Goal: Check status

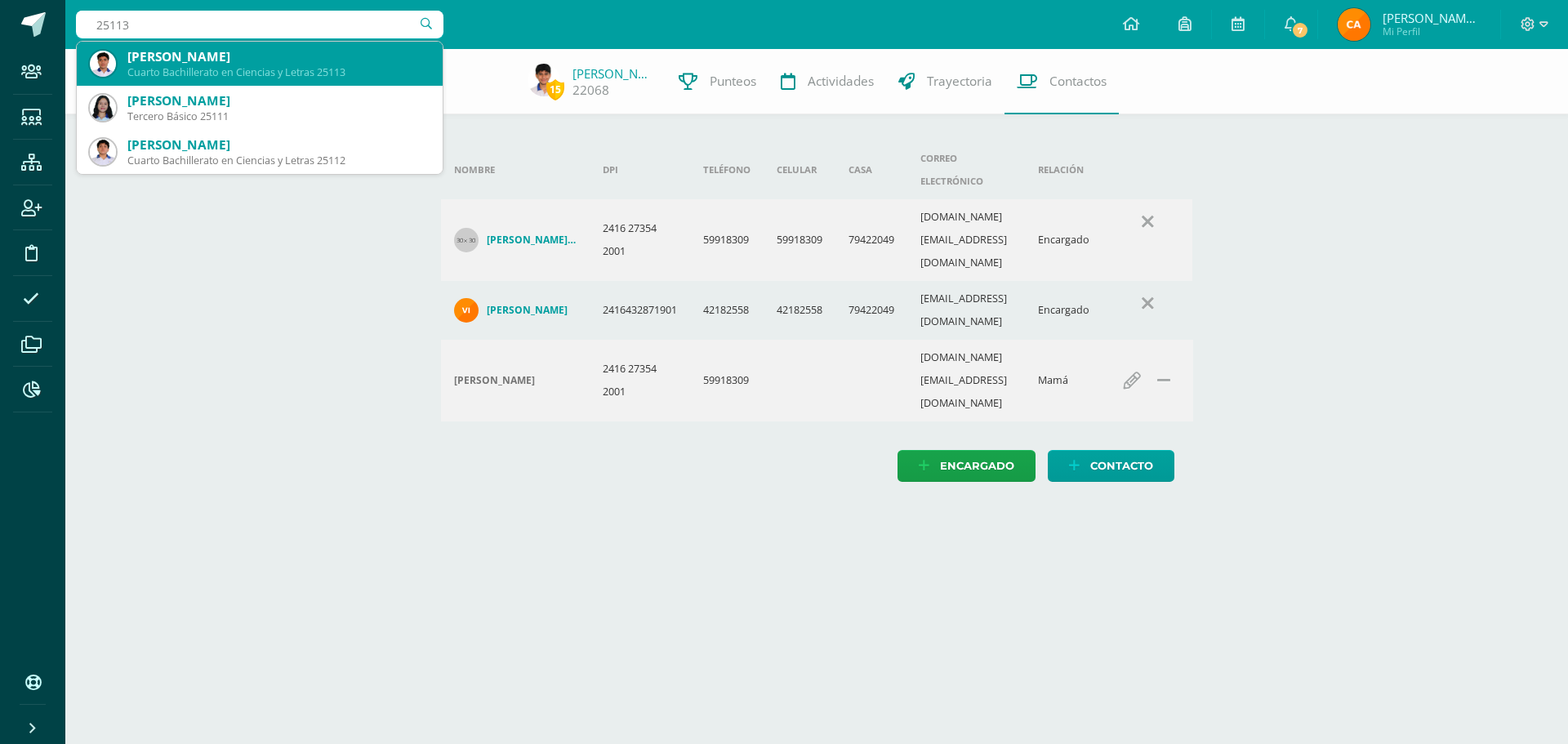
click at [247, 72] on div "Cuarto Bachillerato en Ciencias y Letras 25113" at bounding box center [279, 72] width 302 height 14
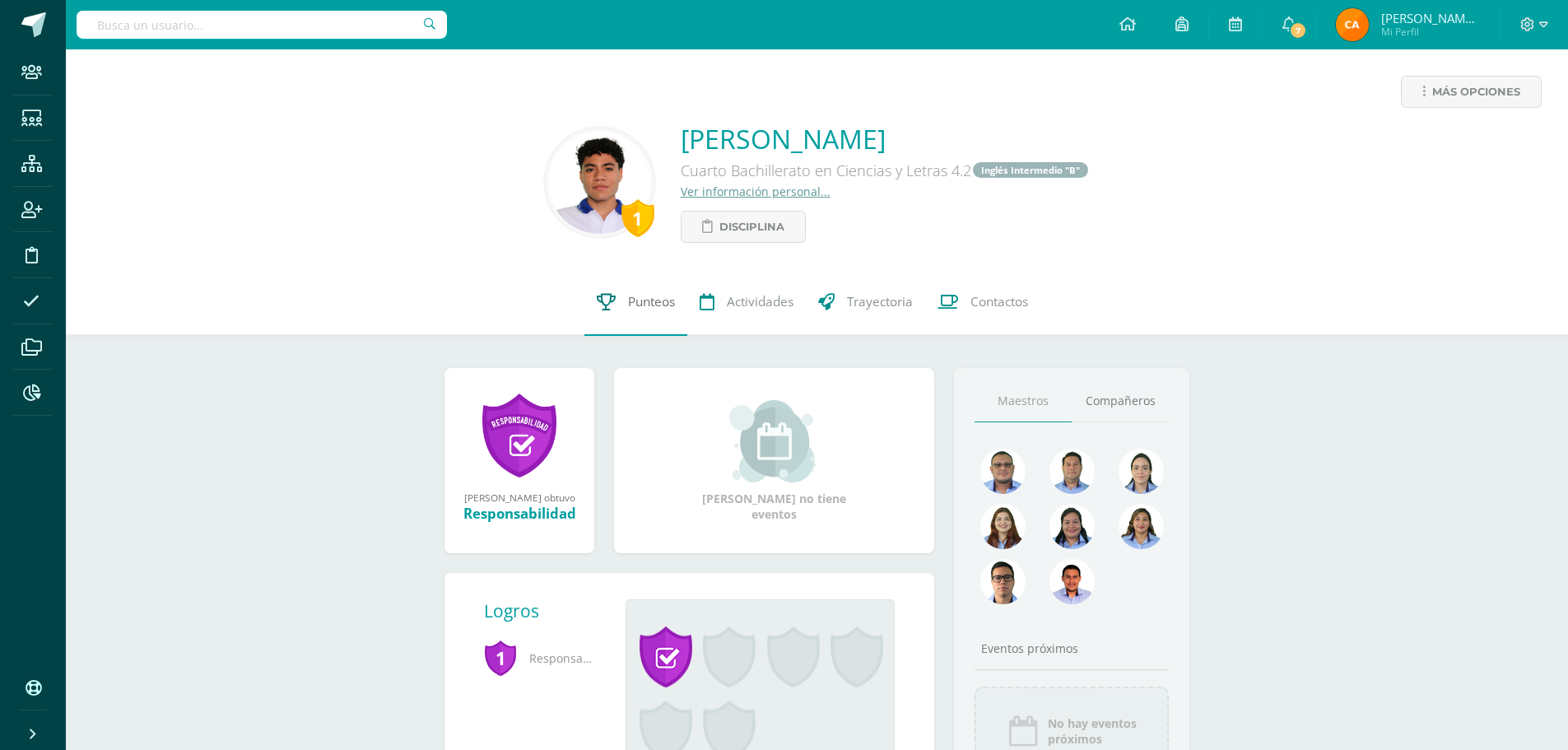
click at [641, 301] on span "Punteos" at bounding box center [651, 302] width 47 height 17
